Goal: Ask a question

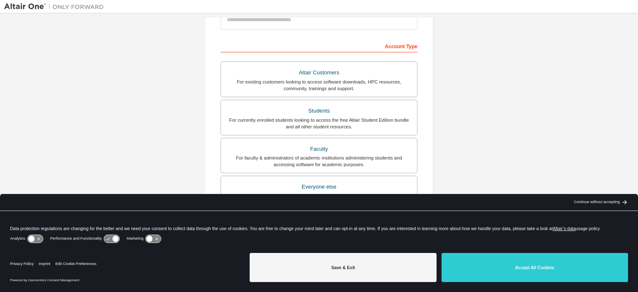
scroll to position [191, 0]
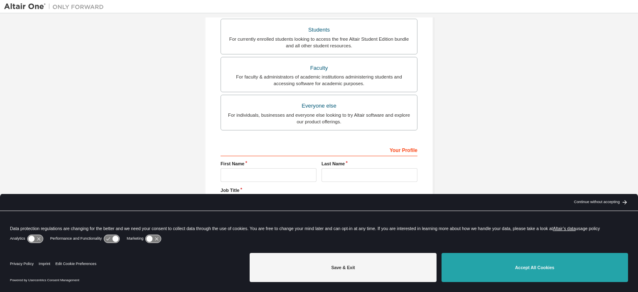
click at [476, 265] on button "Accept All Cookies" at bounding box center [534, 267] width 186 height 29
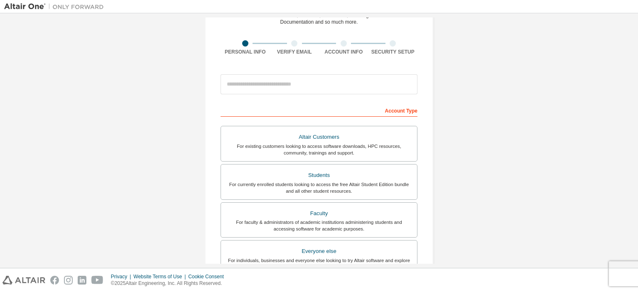
scroll to position [0, 0]
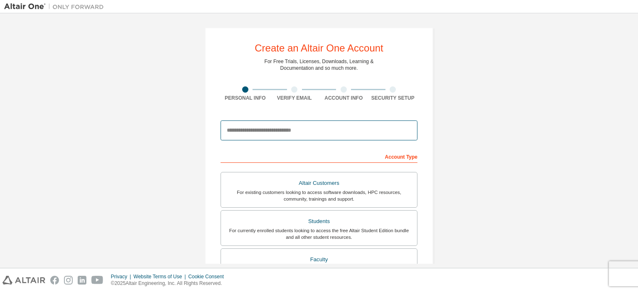
click at [334, 127] on input "email" at bounding box center [318, 130] width 197 height 20
type input "**********"
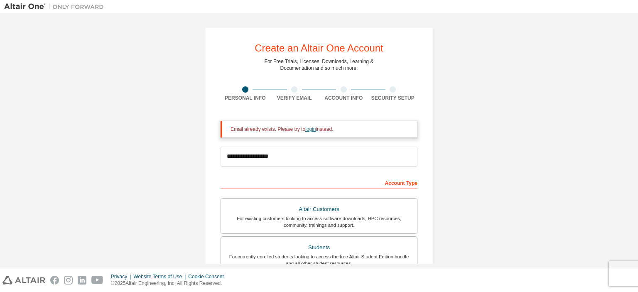
click at [315, 130] on link "login" at bounding box center [310, 129] width 10 height 6
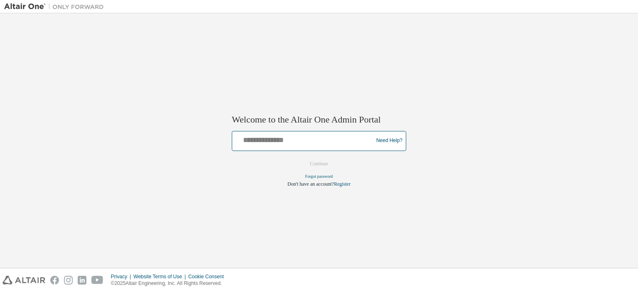
click at [316, 137] on input "text" at bounding box center [303, 139] width 137 height 12
type input "**********"
click at [320, 161] on button "Continue" at bounding box center [319, 163] width 36 height 12
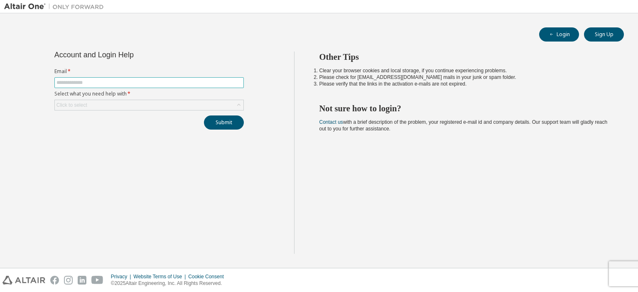
click at [121, 81] on input "text" at bounding box center [148, 82] width 185 height 7
type input "**********"
click at [201, 105] on div "Click to select" at bounding box center [149, 105] width 188 height 10
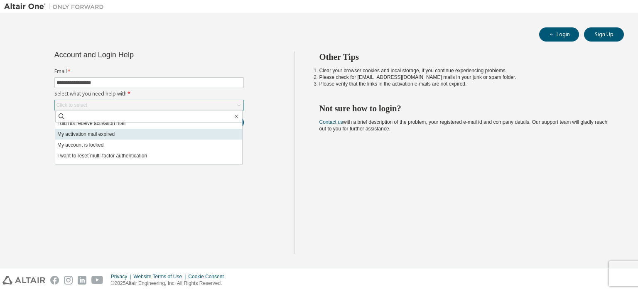
scroll to position [23, 0]
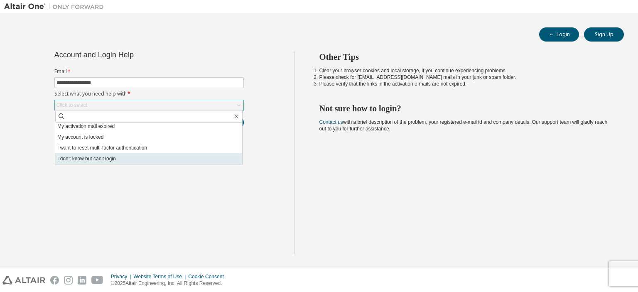
click at [186, 154] on li "I don't know but can't login" at bounding box center [148, 158] width 187 height 11
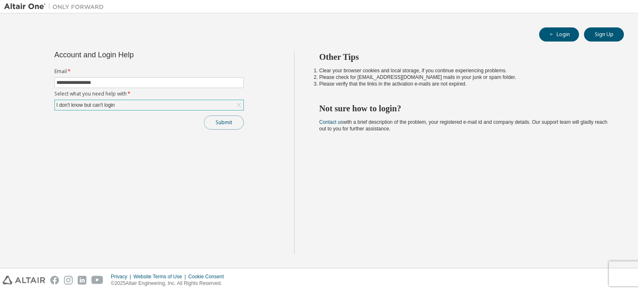
click at [219, 121] on button "Submit" at bounding box center [224, 122] width 40 height 14
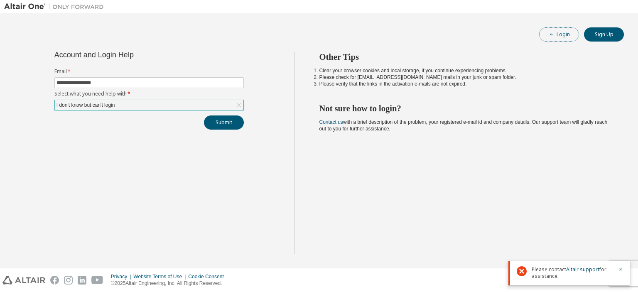
click at [565, 35] on button "Login" at bounding box center [559, 34] width 40 height 14
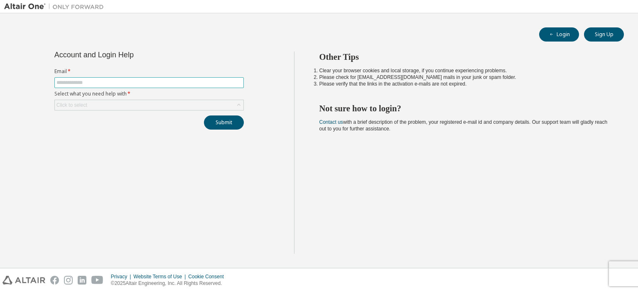
click at [96, 80] on input "text" at bounding box center [148, 82] width 185 height 7
type input "**********"
click at [105, 105] on div "Click to select" at bounding box center [149, 105] width 188 height 10
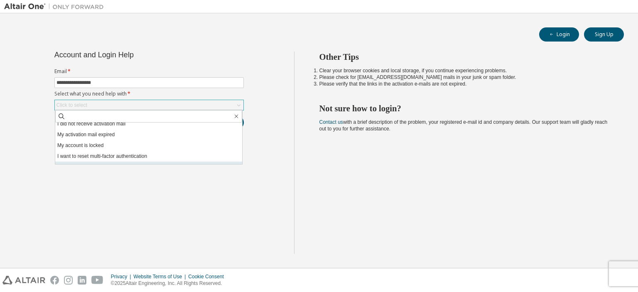
scroll to position [23, 0]
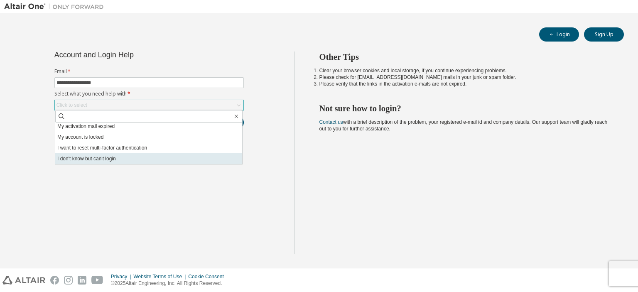
click at [118, 160] on li "I don't know but can't login" at bounding box center [148, 158] width 187 height 11
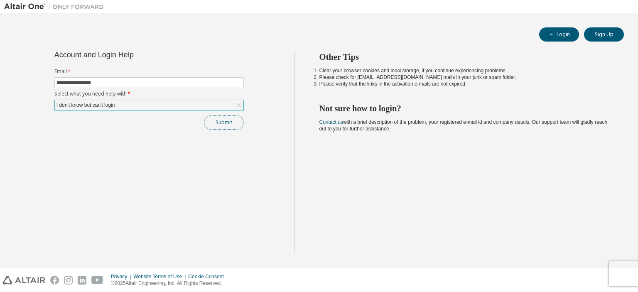
click at [224, 117] on button "Submit" at bounding box center [224, 122] width 40 height 14
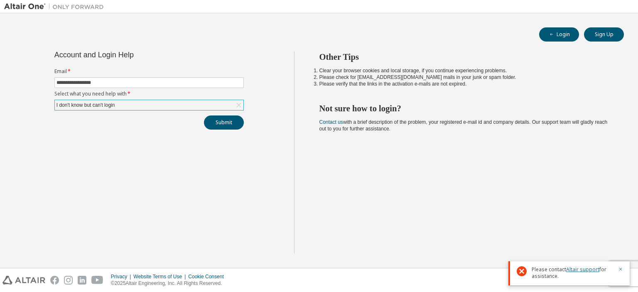
click at [579, 269] on link "Altair support" at bounding box center [582, 269] width 33 height 7
